Goal: Obtain resource: Obtain resource

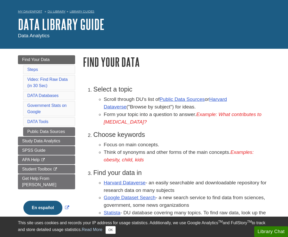
scroll to position [26, 0]
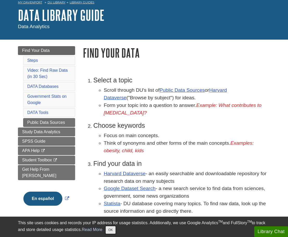
click at [112, 231] on button "OK" at bounding box center [111, 230] width 10 height 8
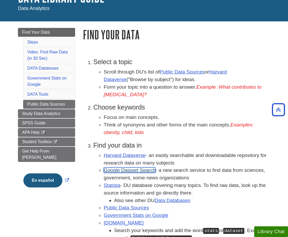
scroll to position [0, 0]
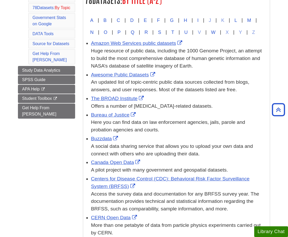
scroll to position [52, 0]
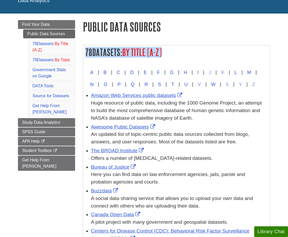
drag, startPoint x: 84, startPoint y: 51, endPoint x: 172, endPoint y: 50, distance: 87.5
click at [172, 50] on h2 "78 Datasets: By Title (A-Z)" at bounding box center [176, 52] width 187 height 14
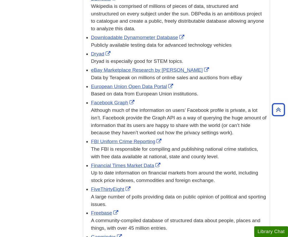
scroll to position [547, 0]
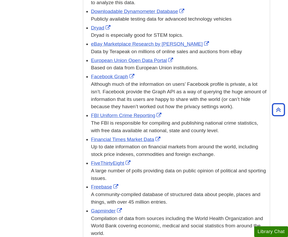
drag, startPoint x: 91, startPoint y: 161, endPoint x: 220, endPoint y: 167, distance: 128.7
click at [220, 158] on div "Up to date information on financial markets from around the world, including st…" at bounding box center [179, 150] width 176 height 15
drag, startPoint x: 138, startPoint y: 148, endPoint x: 139, endPoint y: 153, distance: 5.0
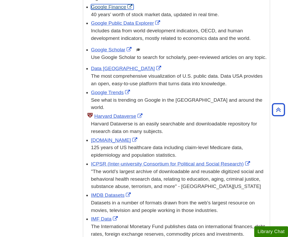
scroll to position [911, 0]
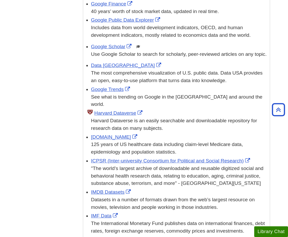
drag, startPoint x: 72, startPoint y: 0, endPoint x: 51, endPoint y: 146, distance: 147.2
